Goal: Information Seeking & Learning: Stay updated

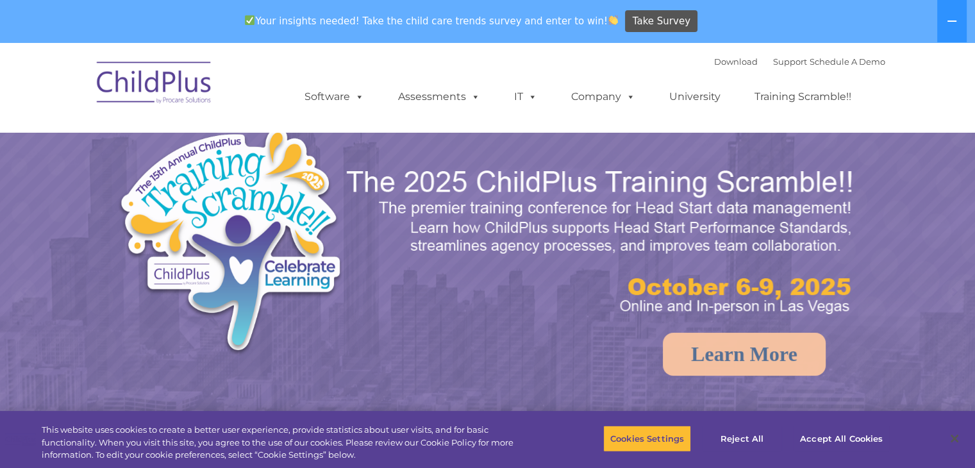
select select "MEDIUM"
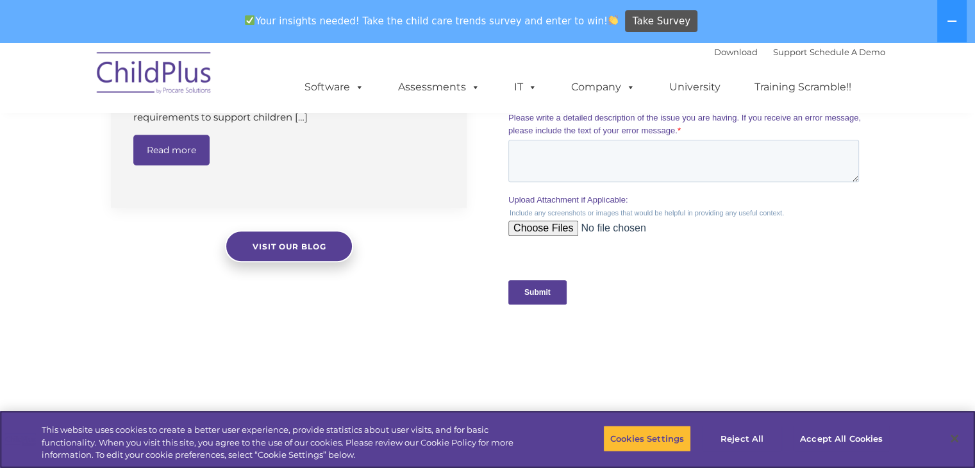
scroll to position [1316, 0]
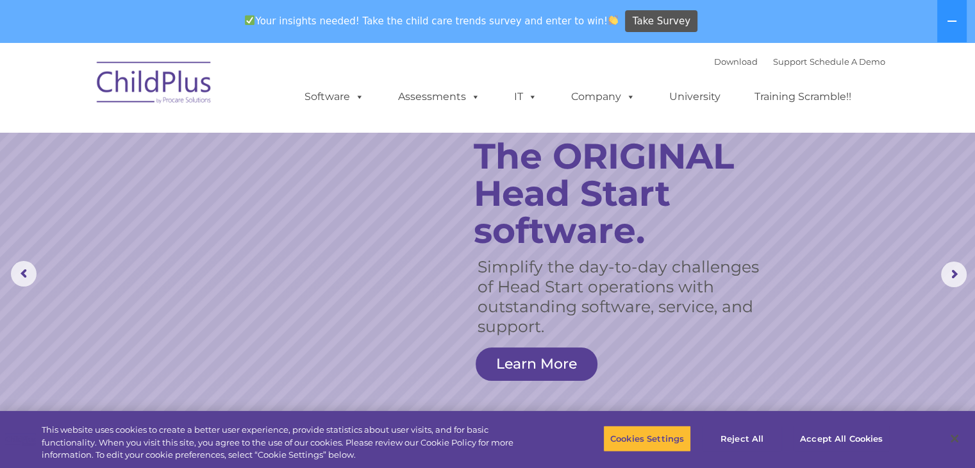
scroll to position [0, 0]
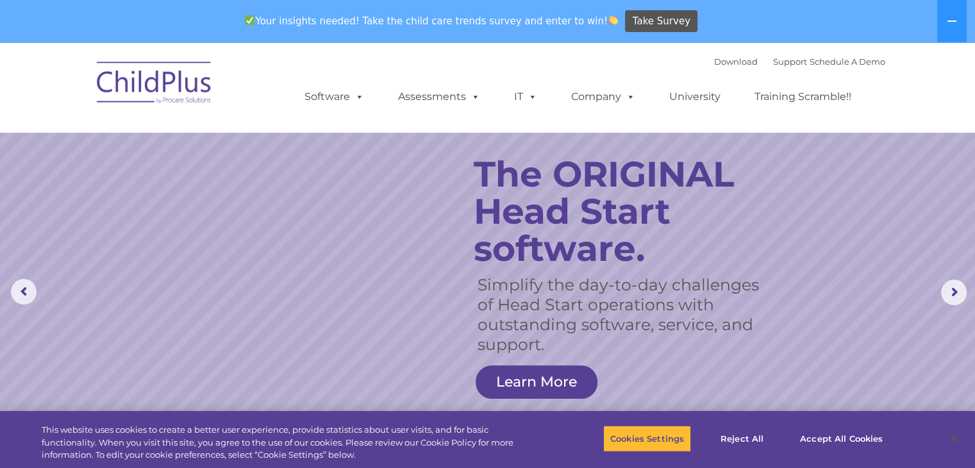
click at [21, 299] on rs-arrow at bounding box center [24, 292] width 26 height 26
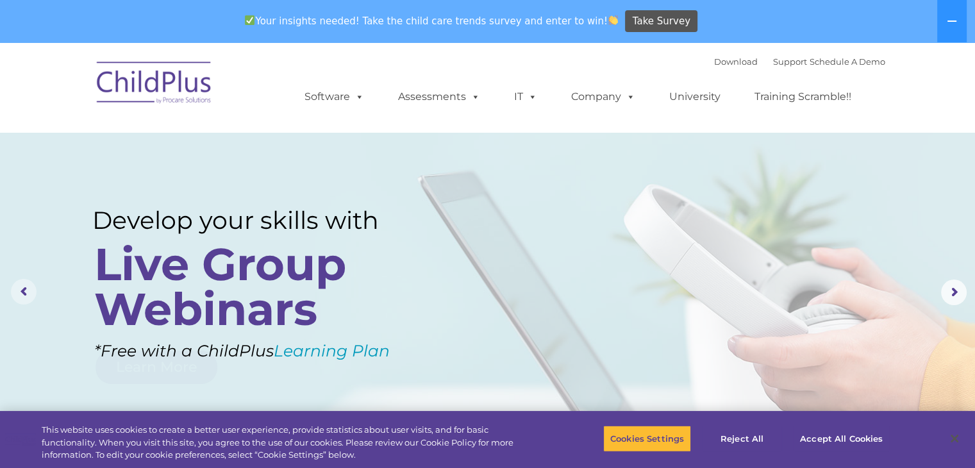
click at [946, 290] on rs-arrow at bounding box center [954, 293] width 26 height 26
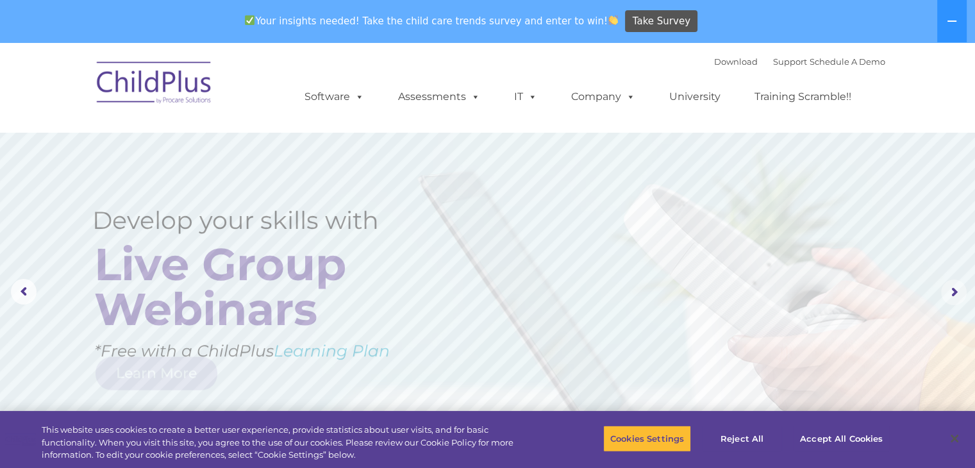
click at [946, 290] on rs-arrow at bounding box center [954, 293] width 26 height 26
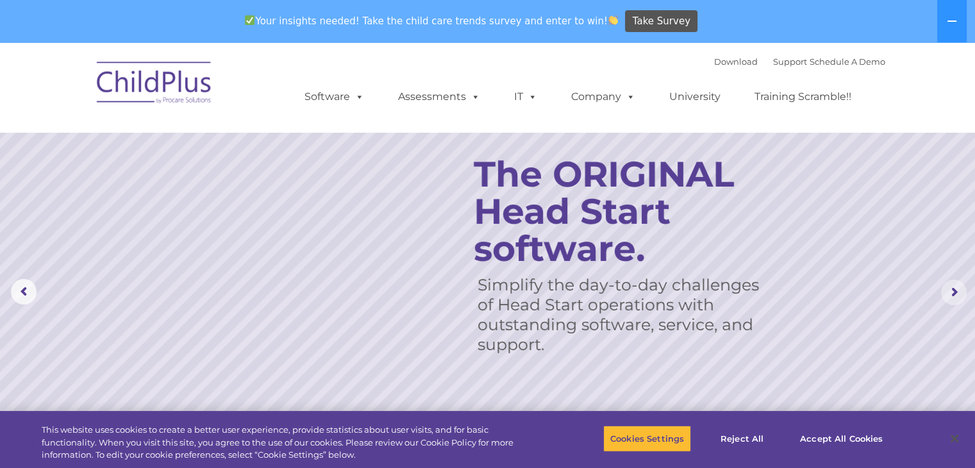
click at [946, 290] on rs-arrow at bounding box center [954, 293] width 26 height 26
click at [942, 298] on rs-arrow at bounding box center [954, 293] width 26 height 26
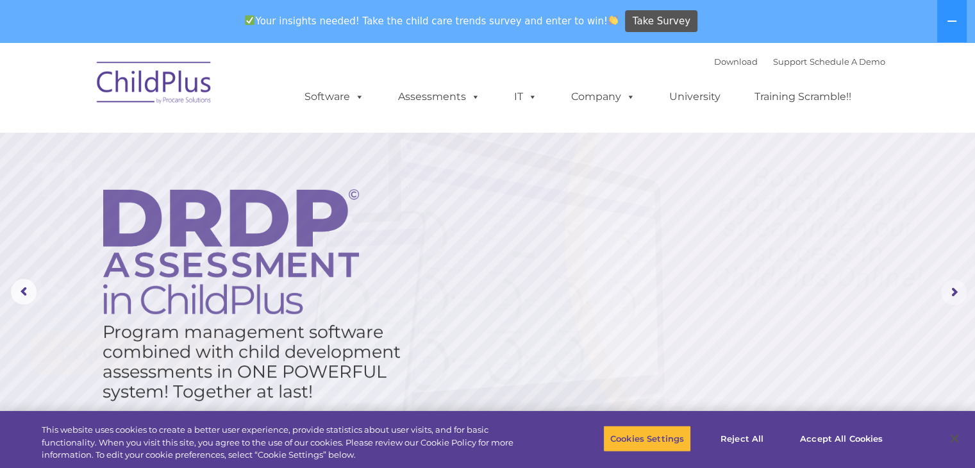
click at [942, 298] on rs-arrow at bounding box center [954, 293] width 26 height 26
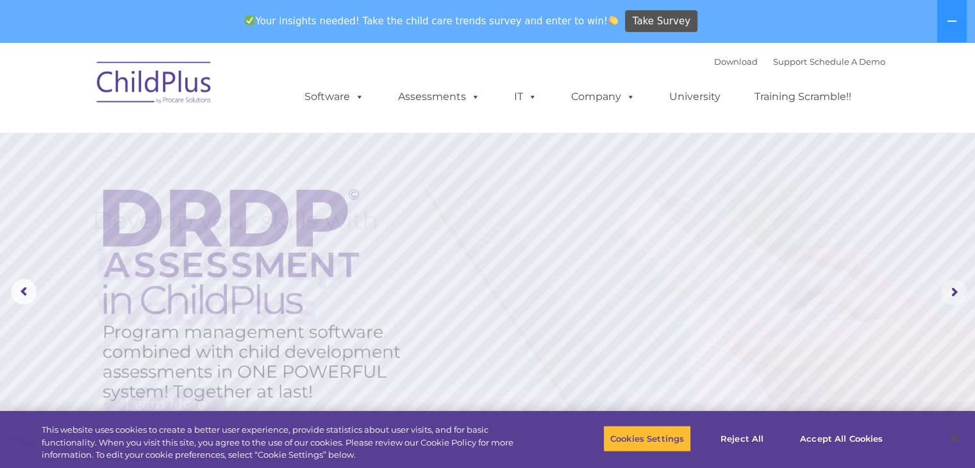
click at [944, 305] on rs-arrow at bounding box center [954, 293] width 26 height 26
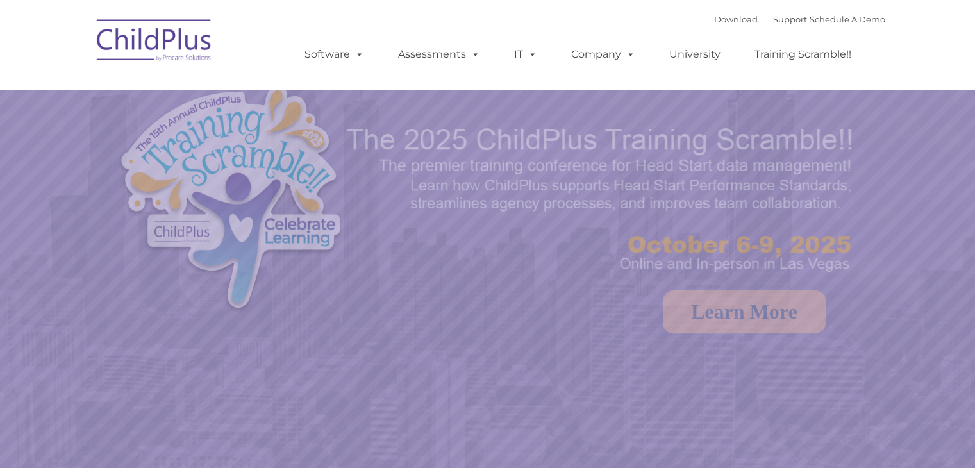
select select "MEDIUM"
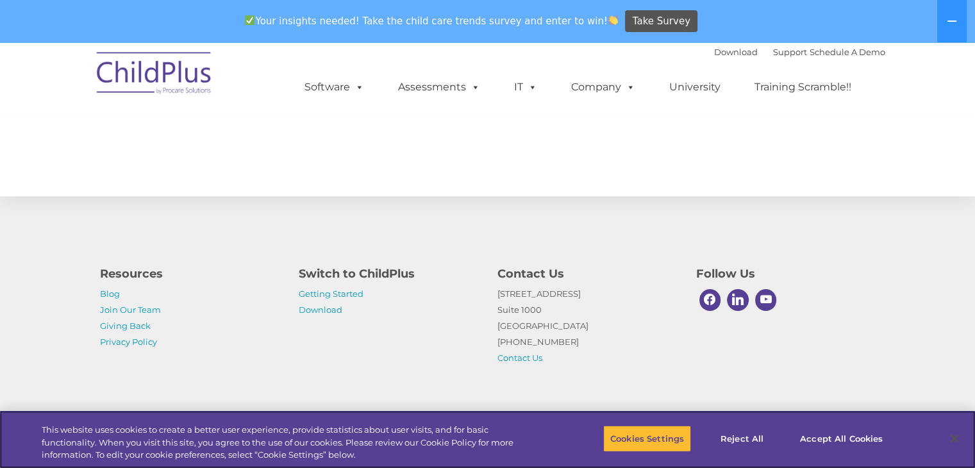
scroll to position [1450, 0]
